Goal: Information Seeking & Learning: Learn about a topic

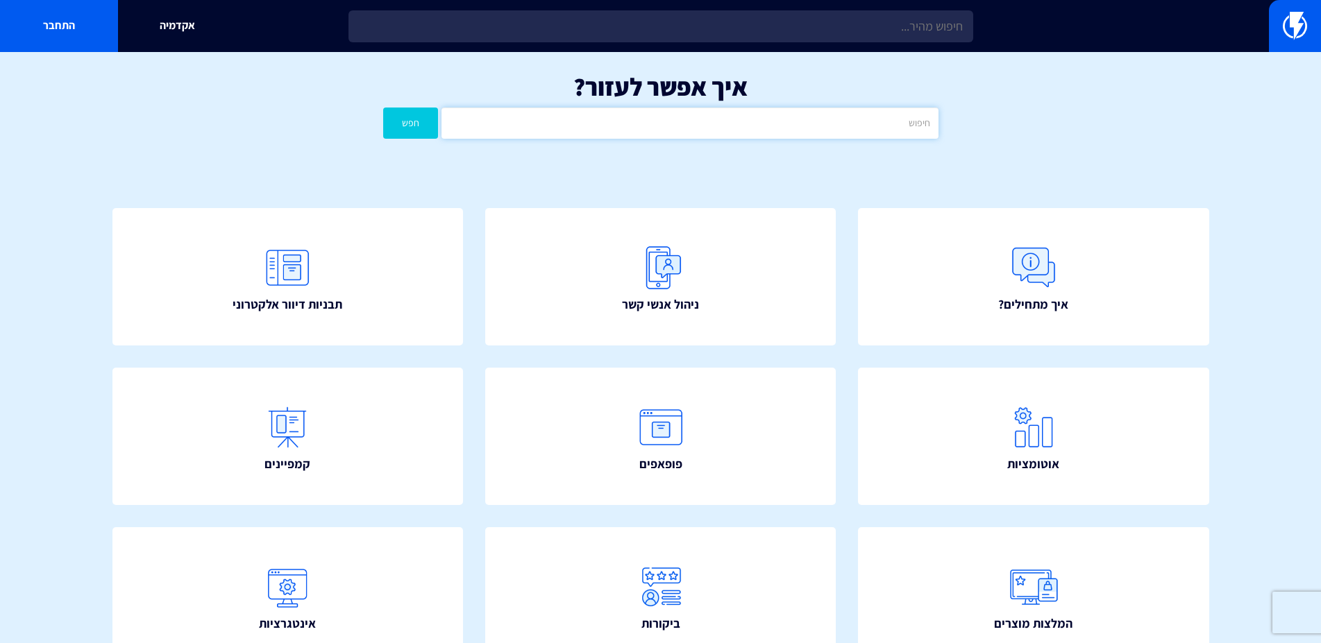
click at [872, 128] on input "text" at bounding box center [689, 123] width 496 height 31
type input "a"
type input "שיחת הדרכה"
click at [403, 115] on button "חפש" at bounding box center [411, 123] width 56 height 31
